Goal: Feedback & Contribution: Leave review/rating

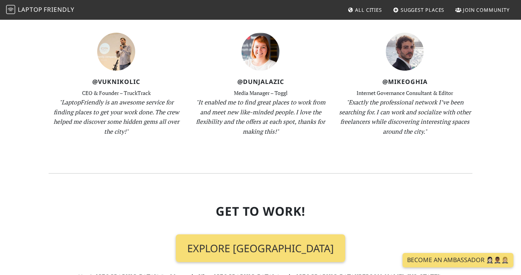
scroll to position [1100, 0]
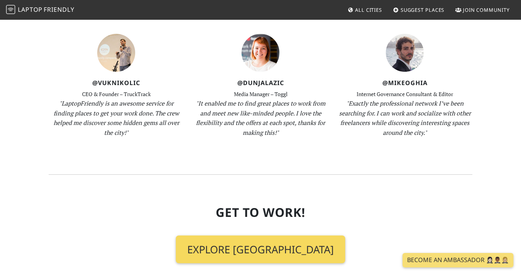
click at [270, 235] on link "Explore [GEOGRAPHIC_DATA]" at bounding box center [260, 249] width 169 height 28
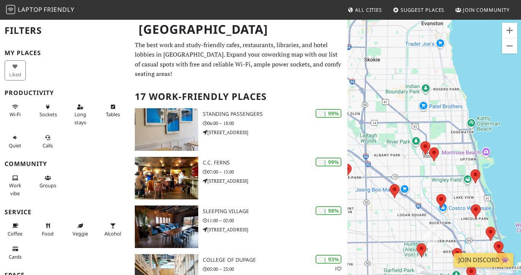
drag, startPoint x: 476, startPoint y: 95, endPoint x: 352, endPoint y: 197, distance: 160.1
click at [352, 197] on div at bounding box center [433, 156] width 173 height 275
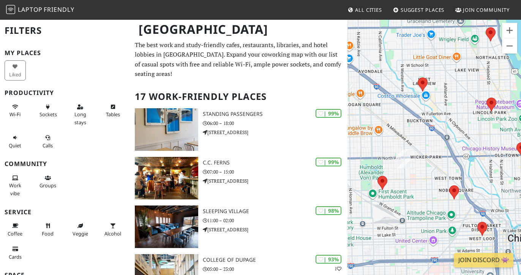
drag, startPoint x: 418, startPoint y: 212, endPoint x: 399, endPoint y: 82, distance: 131.2
click at [399, 82] on div at bounding box center [433, 156] width 173 height 275
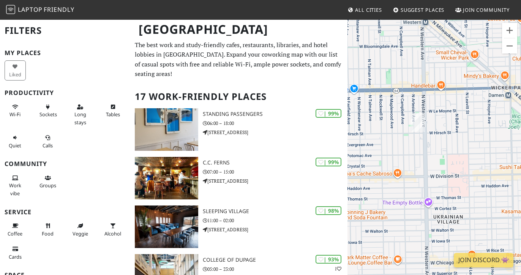
drag, startPoint x: 389, startPoint y: 150, endPoint x: 393, endPoint y: 216, distance: 66.1
click at [393, 216] on div at bounding box center [433, 156] width 173 height 275
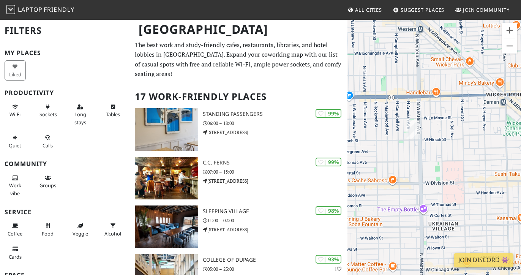
click at [410, 125] on img at bounding box center [412, 129] width 14 height 19
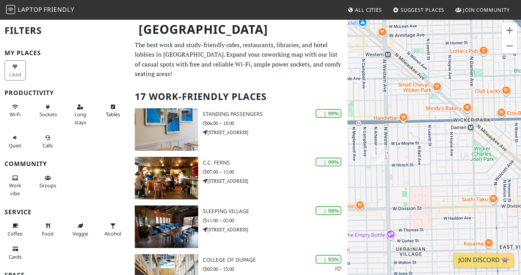
drag, startPoint x: 460, startPoint y: 140, endPoint x: 432, endPoint y: 163, distance: 36.4
click at [432, 163] on div at bounding box center [433, 156] width 173 height 275
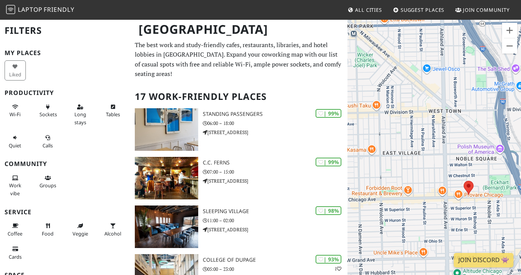
drag, startPoint x: 413, startPoint y: 193, endPoint x: 463, endPoint y: 213, distance: 53.3
click at [463, 213] on div at bounding box center [433, 156] width 173 height 275
click at [74, 113] on span "Long stays" at bounding box center [80, 118] width 12 height 14
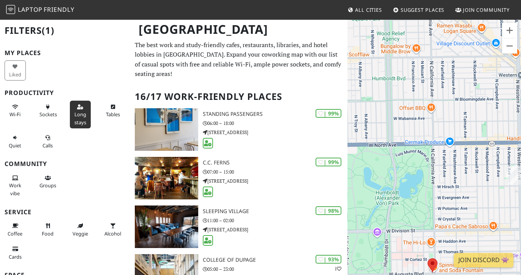
drag, startPoint x: 501, startPoint y: 186, endPoint x: 379, endPoint y: 187, distance: 121.8
click at [379, 187] on div at bounding box center [433, 156] width 173 height 275
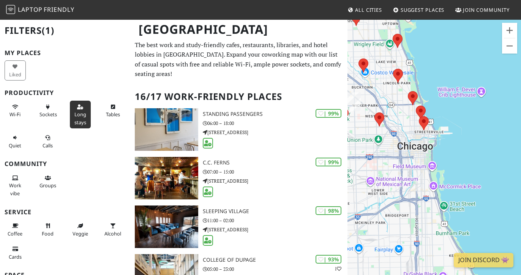
drag, startPoint x: 454, startPoint y: 196, endPoint x: 364, endPoint y: 110, distance: 124.5
click at [364, 110] on div at bounding box center [433, 156] width 173 height 275
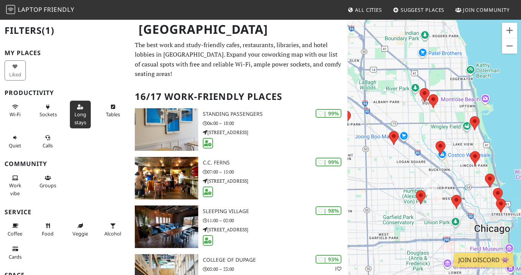
drag, startPoint x: 388, startPoint y: 111, endPoint x: 465, endPoint y: 193, distance: 113.0
click at [465, 193] on div at bounding box center [433, 156] width 173 height 275
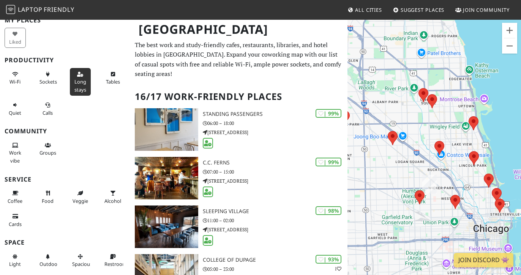
scroll to position [33, 0]
click at [408, 11] on span "Suggest Places" at bounding box center [422, 9] width 44 height 7
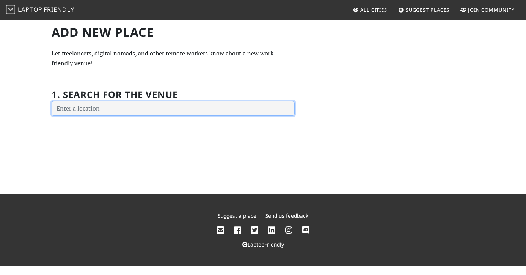
click at [175, 107] on input "text" at bounding box center [173, 108] width 243 height 15
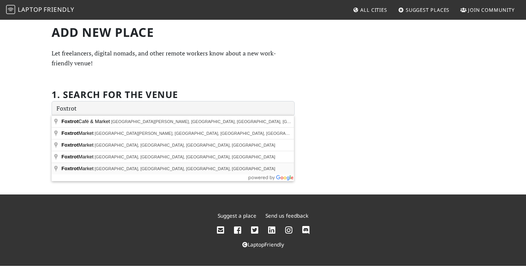
type input "Foxtrot Market, North Milwaukee Avenue, Chicago, IL, USA"
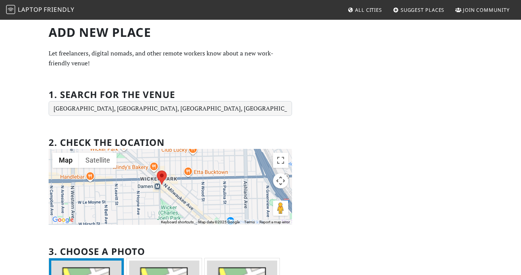
drag, startPoint x: 227, startPoint y: 167, endPoint x: 234, endPoint y: 211, distance: 44.2
click at [234, 211] on div at bounding box center [170, 187] width 243 height 76
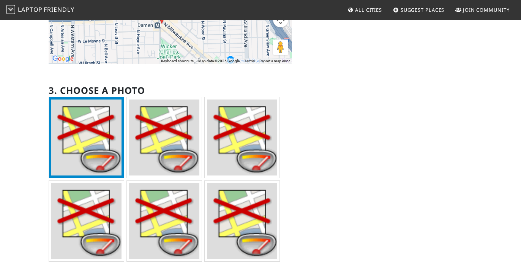
scroll to position [163, 0]
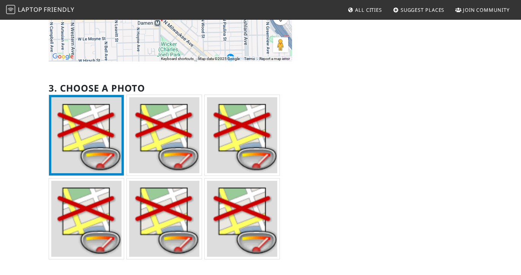
click at [102, 146] on img at bounding box center [86, 135] width 70 height 76
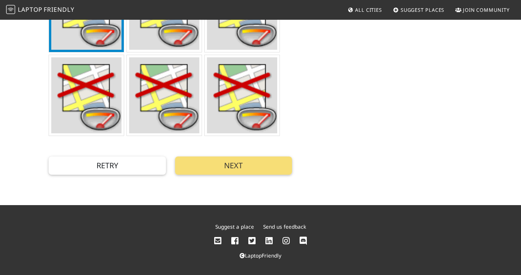
scroll to position [286, 0]
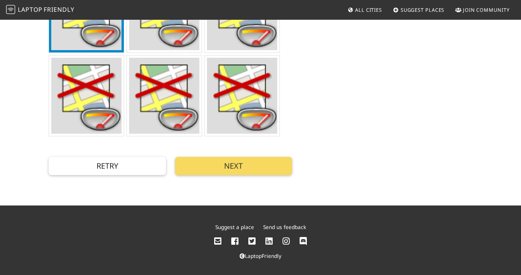
click at [245, 167] on button "Next" at bounding box center [233, 166] width 117 height 18
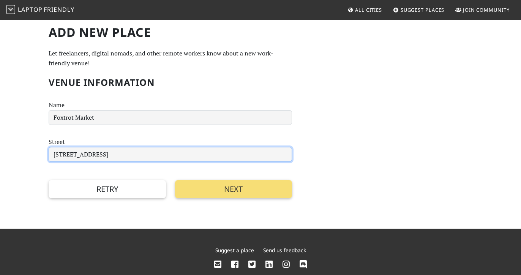
scroll to position [0, 0]
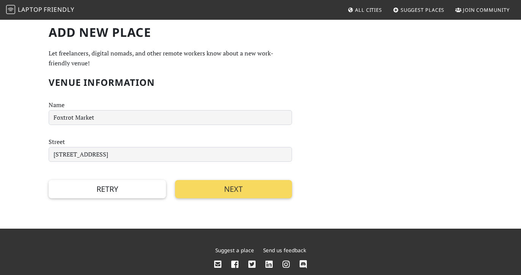
click at [238, 188] on button "Next" at bounding box center [233, 189] width 117 height 18
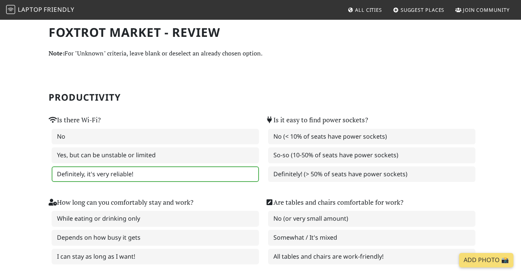
scroll to position [1, 0]
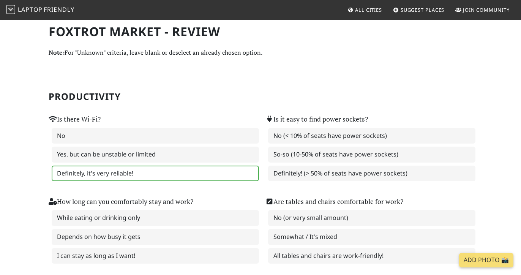
click at [161, 173] on label "Definitely, it's very reliable!" at bounding box center [155, 173] width 207 height 16
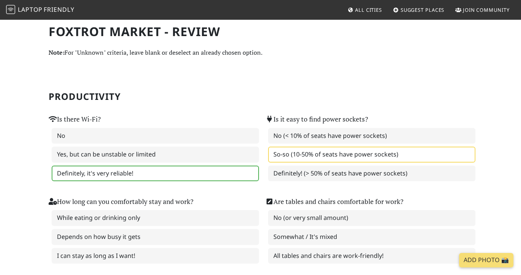
click at [326, 155] on label "So-so (10-50% of seats have power sockets)" at bounding box center [371, 154] width 207 height 16
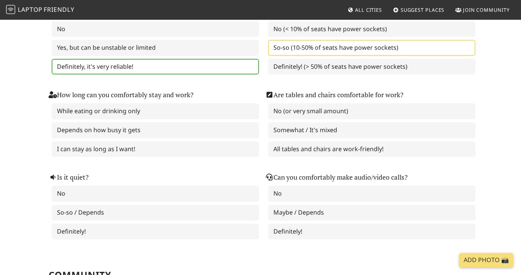
scroll to position [112, 0]
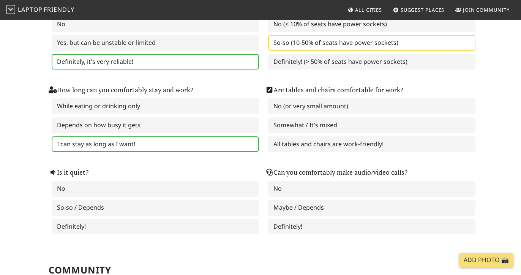
click at [194, 145] on label "I can stay as long as I want!" at bounding box center [155, 144] width 207 height 16
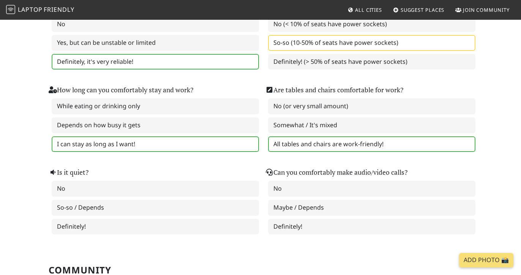
click at [393, 144] on label "All tables and chairs are work-friendly!" at bounding box center [371, 144] width 207 height 16
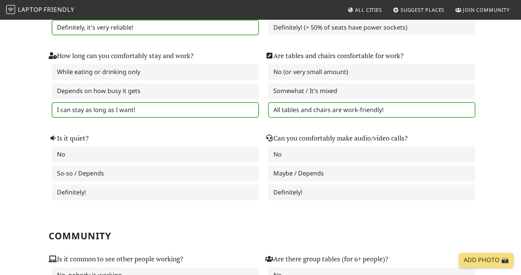
scroll to position [154, 0]
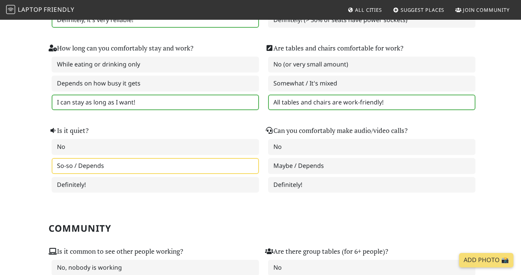
click at [174, 162] on label "So-so / Depends" at bounding box center [155, 166] width 207 height 16
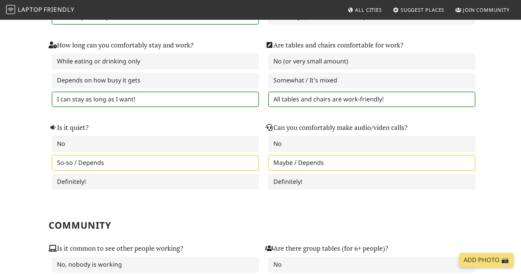
click at [319, 164] on label "Maybe / Depends" at bounding box center [371, 163] width 207 height 16
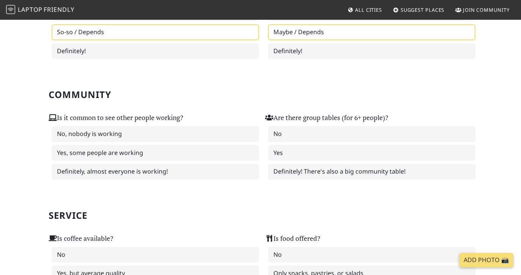
scroll to position [288, 0]
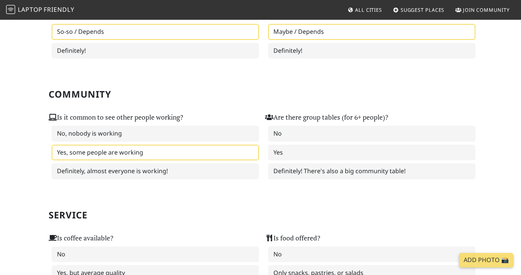
click at [157, 149] on label "Yes, some people are working" at bounding box center [155, 153] width 207 height 16
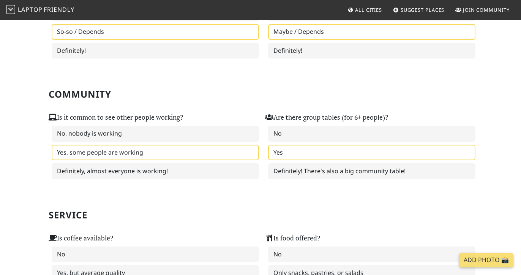
click at [286, 151] on label "Yes" at bounding box center [371, 153] width 207 height 16
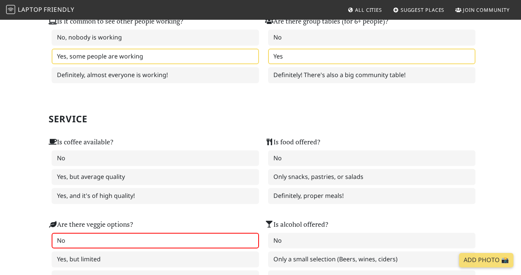
scroll to position [390, 0]
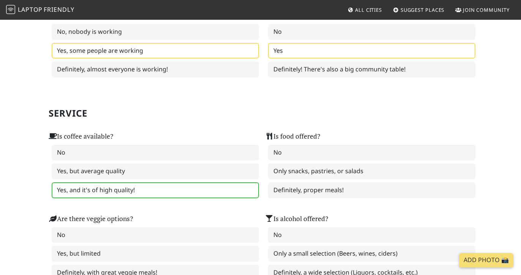
click at [148, 187] on label "Yes, and it's of high quality!" at bounding box center [155, 190] width 207 height 16
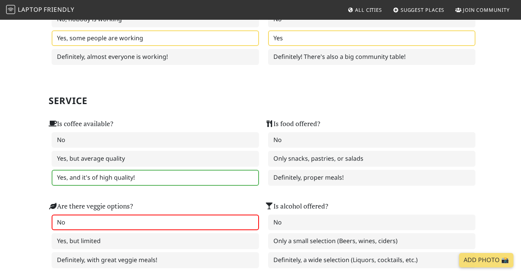
scroll to position [407, 0]
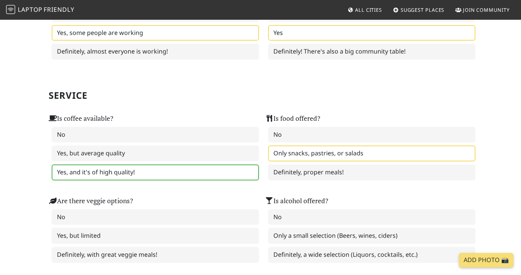
click at [321, 151] on label "Only snacks, pastries, or salads" at bounding box center [371, 153] width 207 height 16
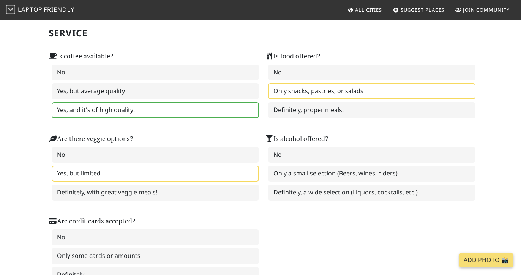
scroll to position [503, 0]
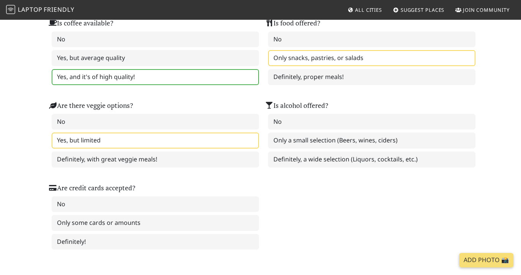
click at [170, 134] on label "Yes, but limited" at bounding box center [155, 140] width 207 height 16
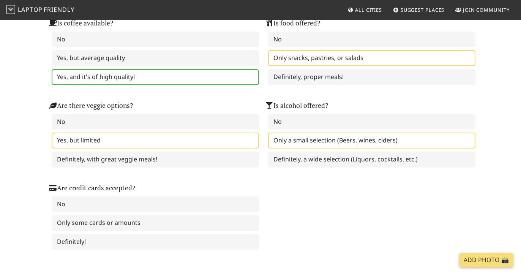
click at [323, 136] on label "Only a small selection (Beers, wines, ciders)" at bounding box center [371, 140] width 207 height 16
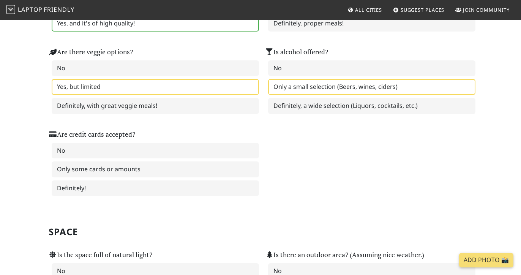
scroll to position [561, 0]
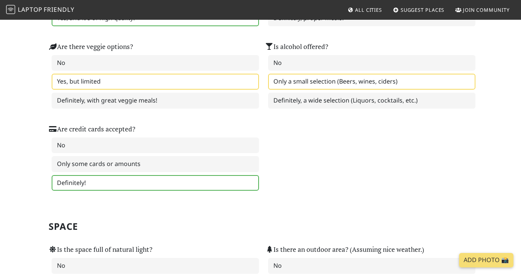
click at [152, 178] on label "Definitely!" at bounding box center [155, 183] width 207 height 16
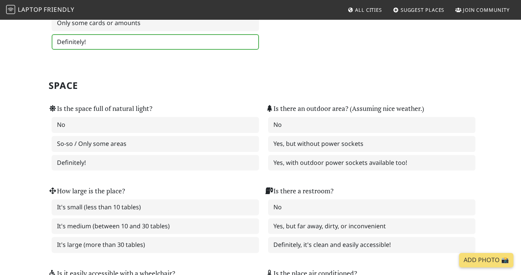
scroll to position [711, 0]
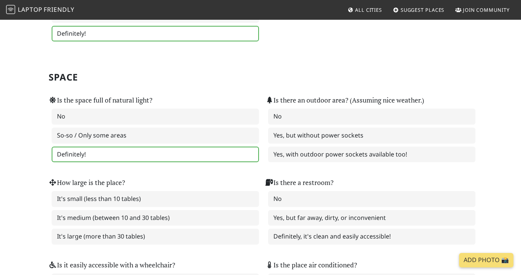
click at [165, 147] on label "Definitely!" at bounding box center [155, 154] width 207 height 16
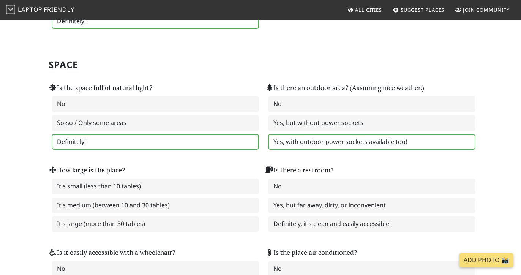
scroll to position [723, 0]
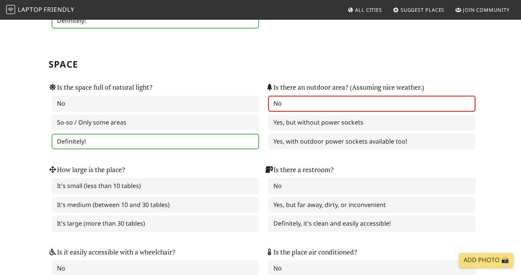
click at [348, 96] on label "No" at bounding box center [371, 104] width 207 height 16
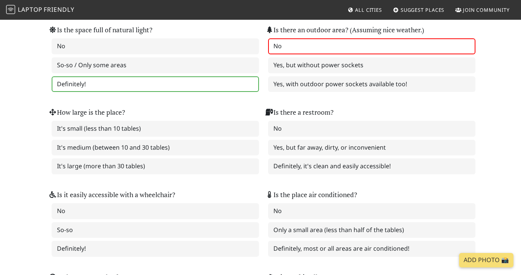
scroll to position [782, 0]
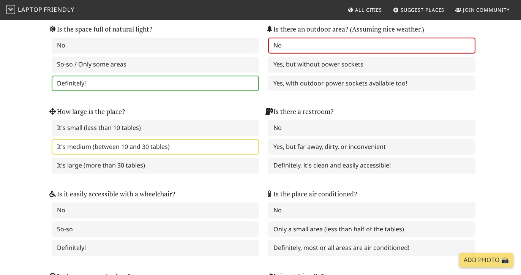
click at [224, 140] on label "It's medium (between 10 and 30 tables)" at bounding box center [155, 147] width 207 height 16
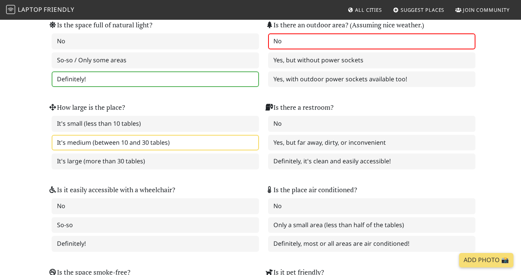
scroll to position [787, 0]
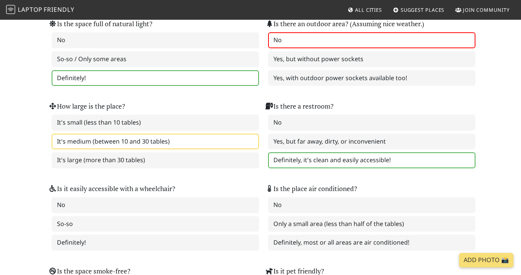
click at [383, 154] on label "Definitely, it's clean and easily accessible!" at bounding box center [371, 160] width 207 height 16
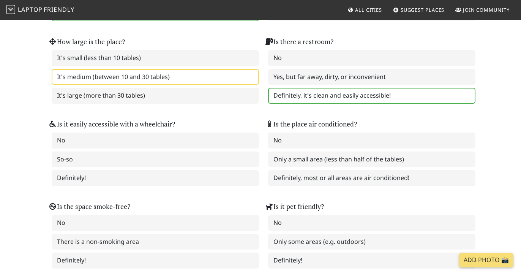
scroll to position [862, 0]
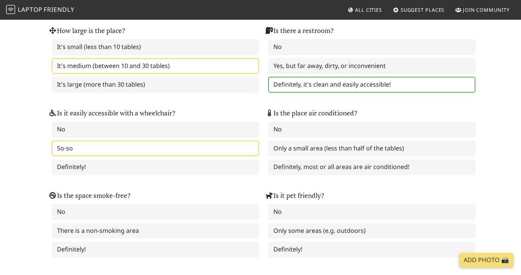
click at [188, 140] on label "So-so" at bounding box center [155, 148] width 207 height 16
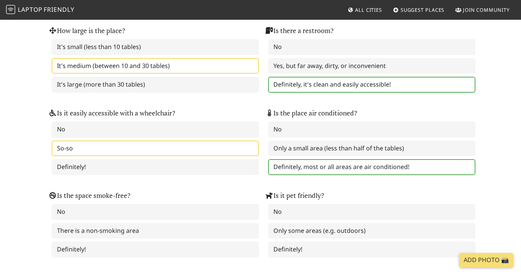
click at [351, 163] on label "Definitely, most or all areas are air conditioned!" at bounding box center [371, 167] width 207 height 16
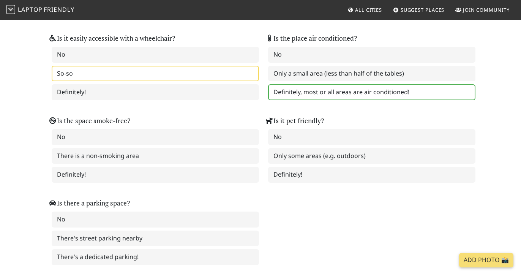
scroll to position [943, 0]
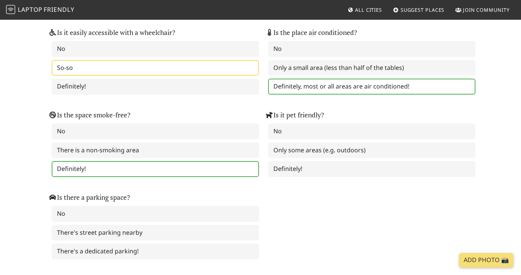
click at [172, 164] on label "Definitely!" at bounding box center [155, 169] width 207 height 16
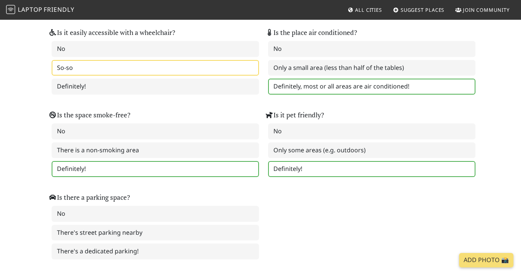
click at [315, 161] on label "Definitely!" at bounding box center [371, 169] width 207 height 16
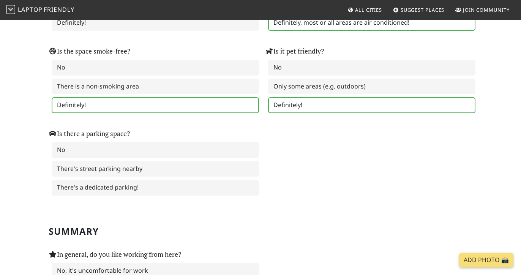
scroll to position [1010, 0]
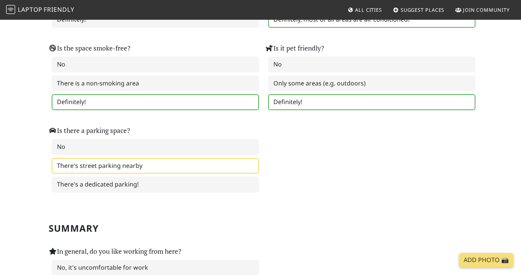
click at [206, 158] on label "There's street parking nearby" at bounding box center [155, 166] width 207 height 16
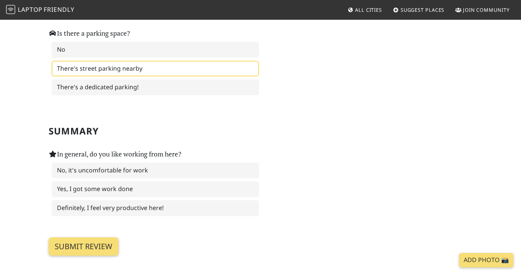
scroll to position [1130, 0]
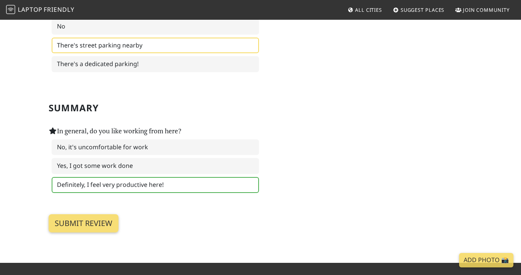
click at [205, 177] on label "Definitely, I feel very productive here!" at bounding box center [155, 185] width 207 height 16
click at [94, 215] on input "Submit review" at bounding box center [84, 223] width 70 height 18
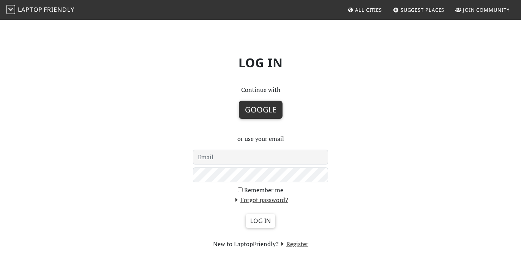
click at [256, 111] on button "Google" at bounding box center [261, 110] width 44 height 18
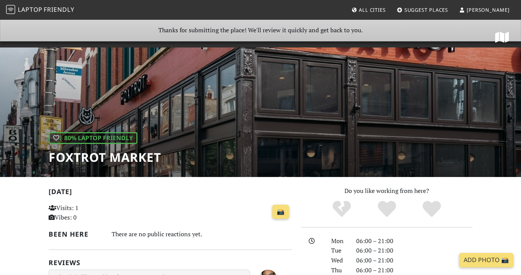
click at [445, 11] on span "Suggest Places" at bounding box center [426, 9] width 44 height 7
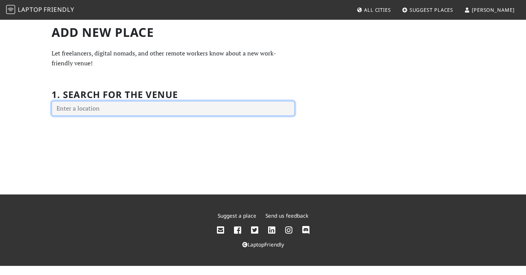
click at [69, 105] on input "text" at bounding box center [173, 108] width 243 height 15
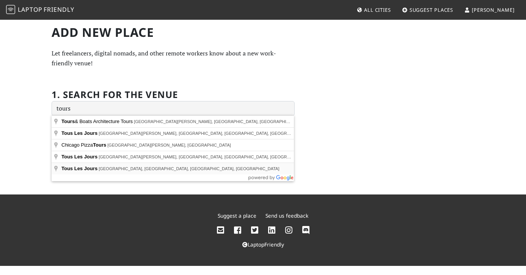
type input "Tous Les Jours, West Division Street, Chicago, IL, USA"
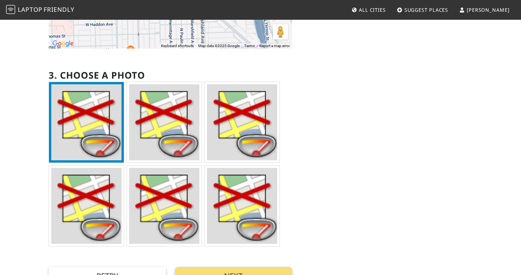
scroll to position [251, 0]
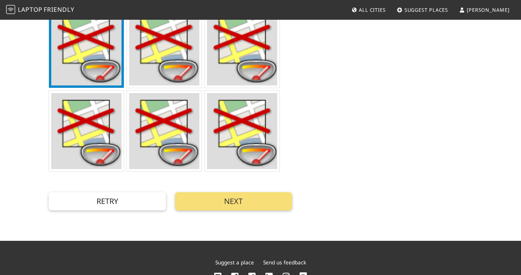
click at [234, 140] on img at bounding box center [242, 131] width 70 height 76
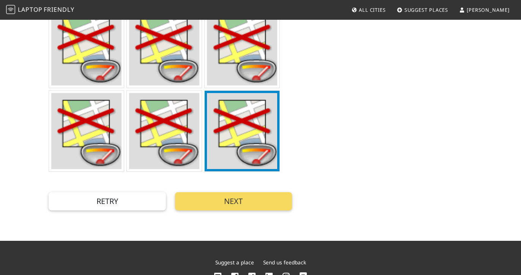
click at [249, 202] on button "Next" at bounding box center [233, 201] width 117 height 18
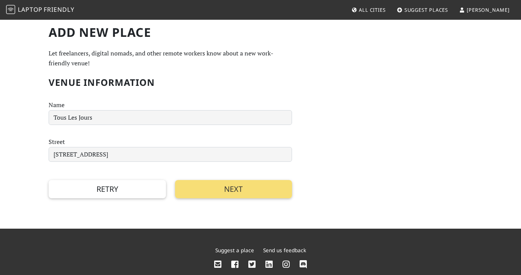
scroll to position [0, 0]
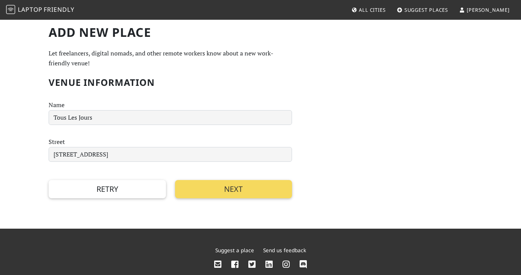
click at [264, 192] on button "Next" at bounding box center [233, 189] width 117 height 18
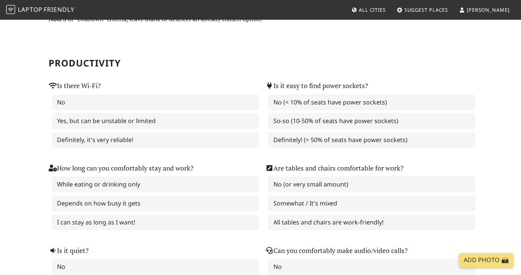
scroll to position [38, 0]
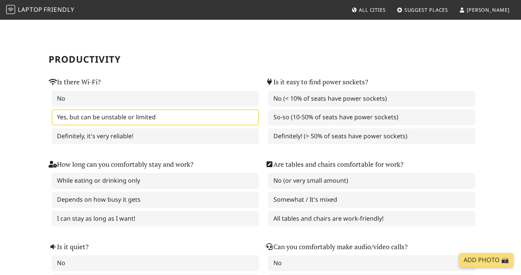
click at [182, 115] on label "Yes, but can be unstable or limited" at bounding box center [155, 117] width 207 height 16
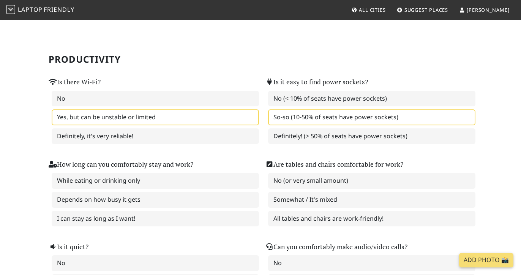
click at [438, 112] on label "So-so (10-50% of seats have power sockets)" at bounding box center [371, 117] width 207 height 16
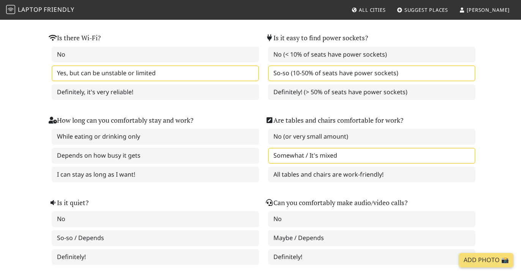
scroll to position [84, 0]
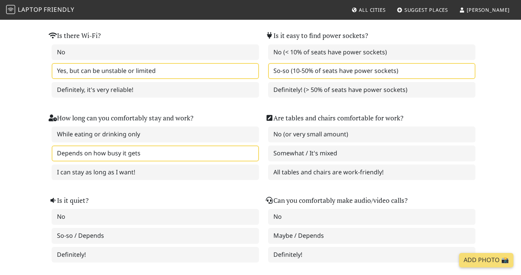
click at [186, 154] on label "Depends on how busy it gets" at bounding box center [155, 153] width 207 height 16
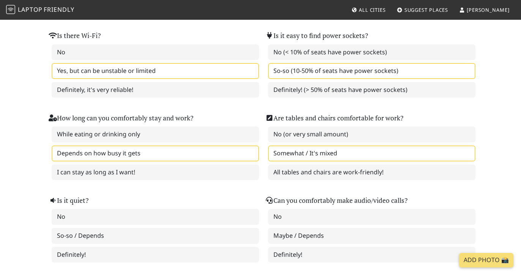
click at [338, 154] on label "Somewhat / It's mixed" at bounding box center [371, 153] width 207 height 16
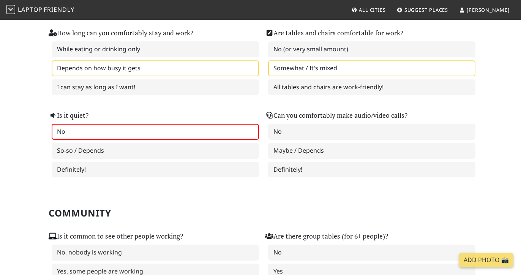
scroll to position [192, 0]
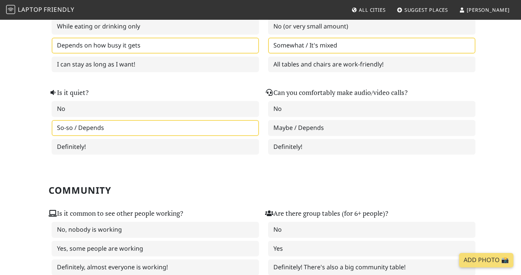
click at [147, 126] on label "So-so / Depends" at bounding box center [155, 128] width 207 height 16
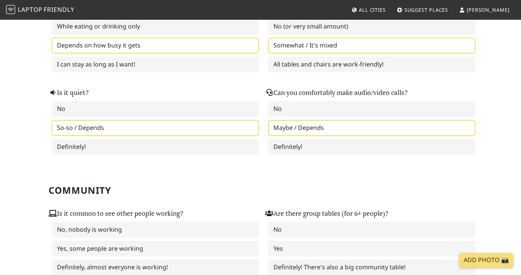
click at [360, 125] on label "Maybe / Depends" at bounding box center [371, 128] width 207 height 16
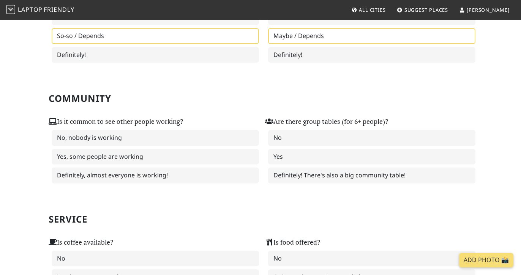
scroll to position [308, 0]
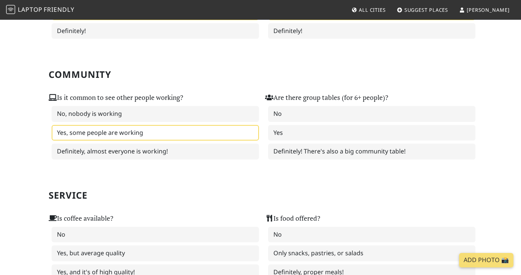
click at [172, 134] on label "Yes, some people are working" at bounding box center [155, 133] width 207 height 16
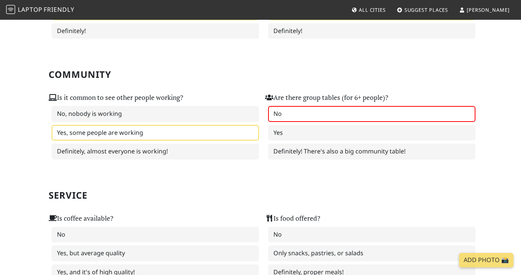
click at [300, 107] on label "No" at bounding box center [371, 114] width 207 height 16
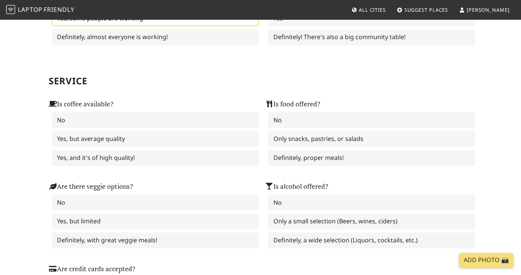
scroll to position [424, 0]
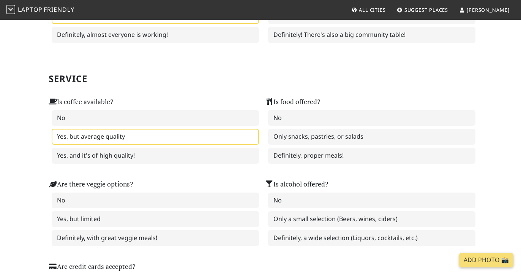
click at [207, 136] on label "Yes, but average quality" at bounding box center [155, 137] width 207 height 16
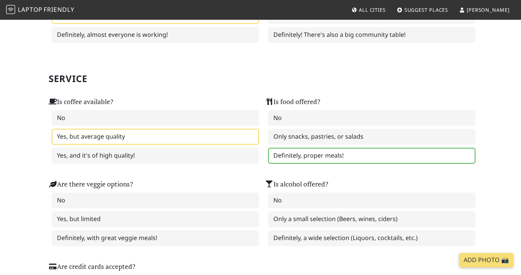
click at [332, 152] on label "Definitely, proper meals!" at bounding box center [371, 156] width 207 height 16
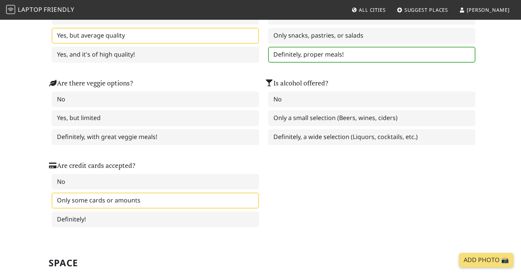
scroll to position [536, 0]
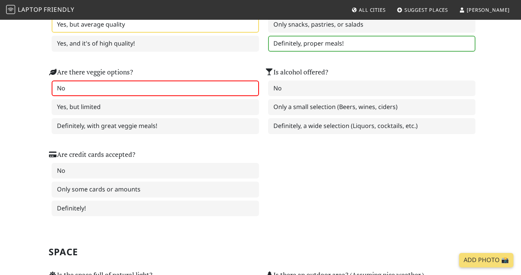
click at [143, 87] on label "No" at bounding box center [155, 88] width 207 height 16
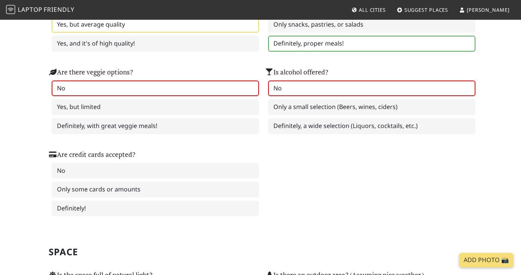
click at [335, 86] on label "No" at bounding box center [371, 88] width 207 height 16
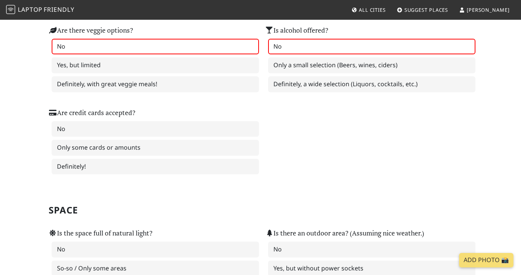
scroll to position [599, 0]
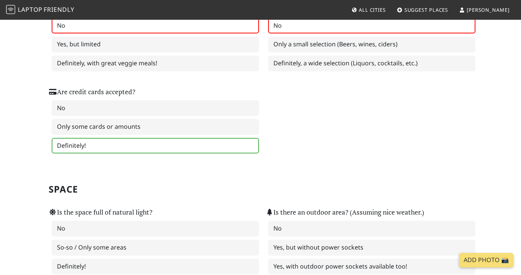
click at [151, 138] on label "Definitely!" at bounding box center [155, 146] width 207 height 16
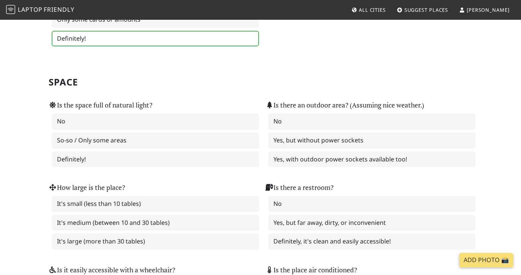
scroll to position [714, 0]
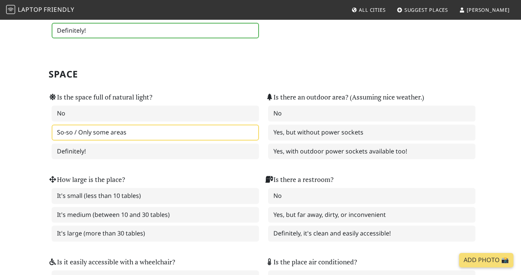
click at [153, 126] on label "So-so / Only some areas" at bounding box center [155, 132] width 207 height 16
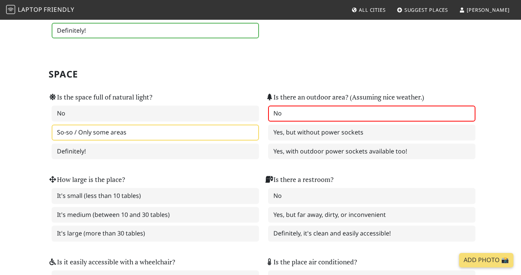
click at [362, 107] on label "No" at bounding box center [371, 113] width 207 height 16
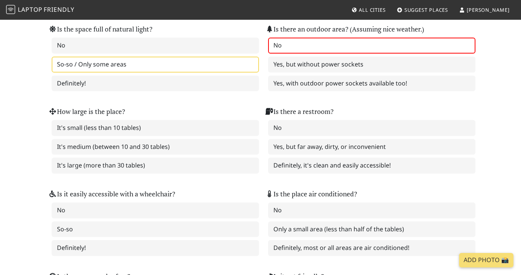
scroll to position [785, 0]
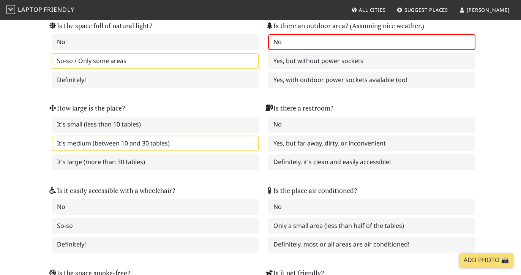
click at [207, 142] on label "It's medium (between 10 and 30 tables)" at bounding box center [155, 143] width 207 height 16
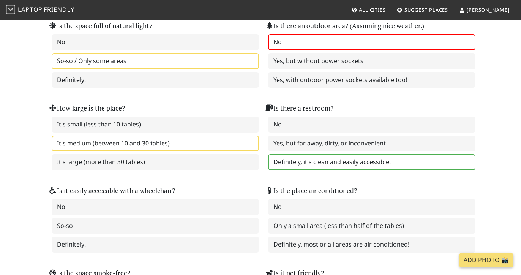
click at [398, 156] on label "Definitely, it's clean and easily accessible!" at bounding box center [371, 162] width 207 height 16
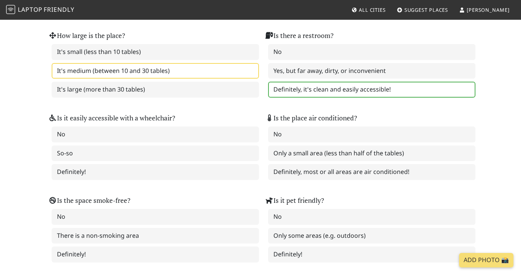
scroll to position [925, 0]
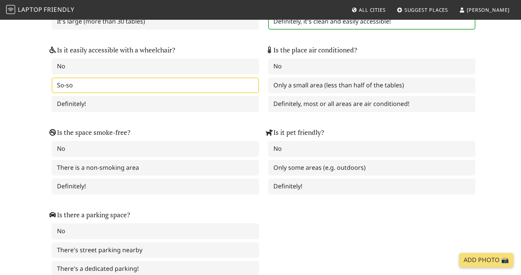
click at [156, 77] on label "So-so" at bounding box center [155, 85] width 207 height 16
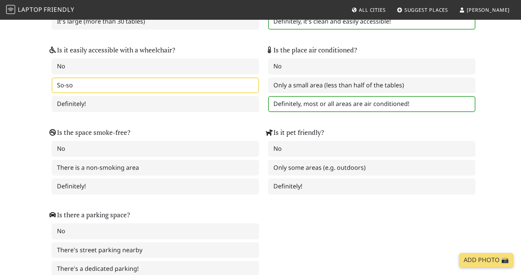
click at [351, 96] on label "Definitely, most or all areas are air conditioned!" at bounding box center [371, 104] width 207 height 16
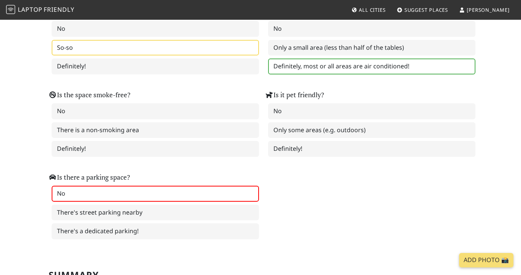
scroll to position [972, 0]
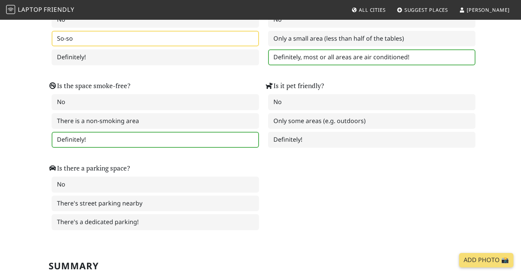
click at [175, 132] on label "Definitely!" at bounding box center [155, 140] width 207 height 16
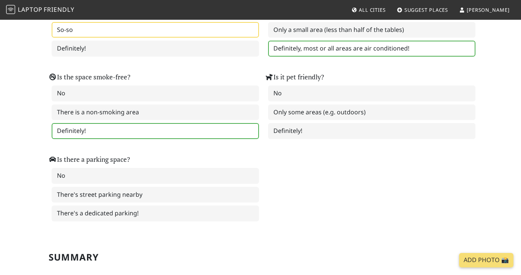
scroll to position [986, 0]
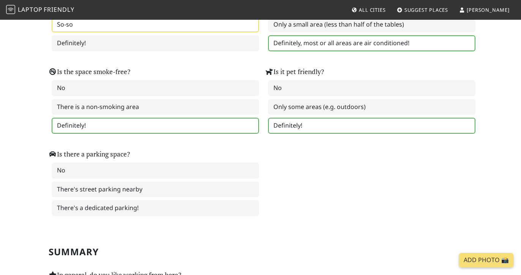
click at [317, 118] on label "Definitely!" at bounding box center [371, 126] width 207 height 16
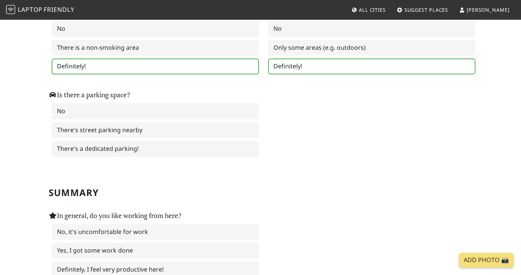
scroll to position [1060, 0]
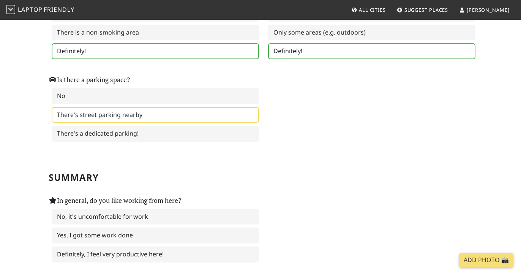
click at [180, 107] on label "There's street parking nearby" at bounding box center [155, 115] width 207 height 16
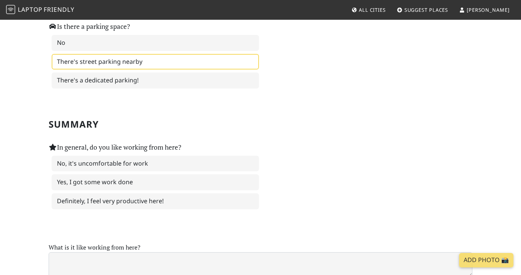
scroll to position [1120, 0]
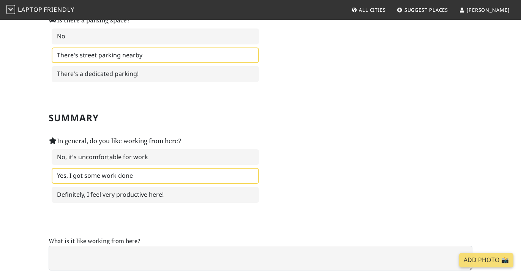
click at [185, 168] on label "Yes, I got some work done" at bounding box center [155, 176] width 207 height 16
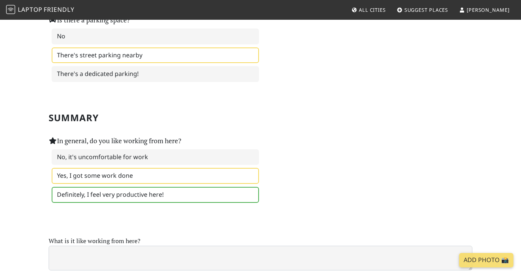
click at [184, 187] on label "Definitely, I feel very productive here!" at bounding box center [155, 195] width 207 height 16
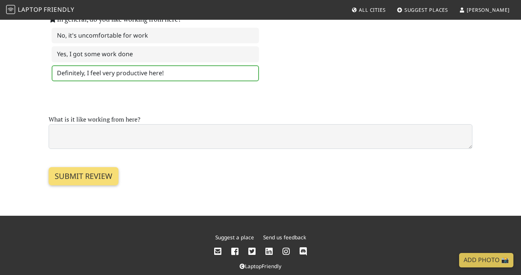
scroll to position [1241, 0]
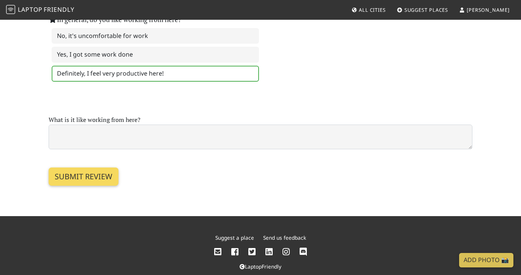
click at [104, 167] on input "Submit review" at bounding box center [84, 176] width 70 height 18
